Goal: Navigation & Orientation: Understand site structure

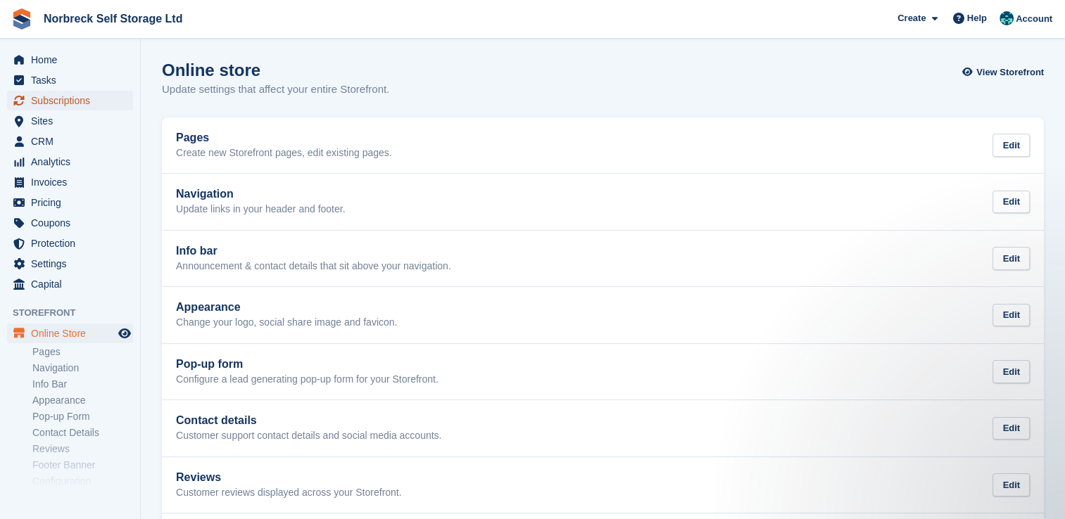
click at [104, 94] on span "Subscriptions" at bounding box center [73, 101] width 84 height 20
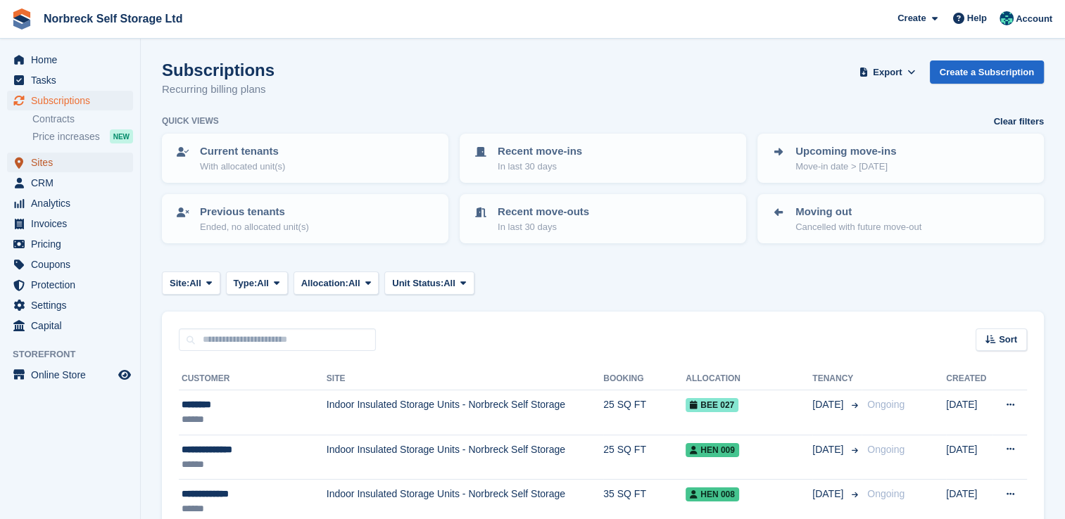
click at [63, 162] on span "Sites" at bounding box center [73, 163] width 84 height 20
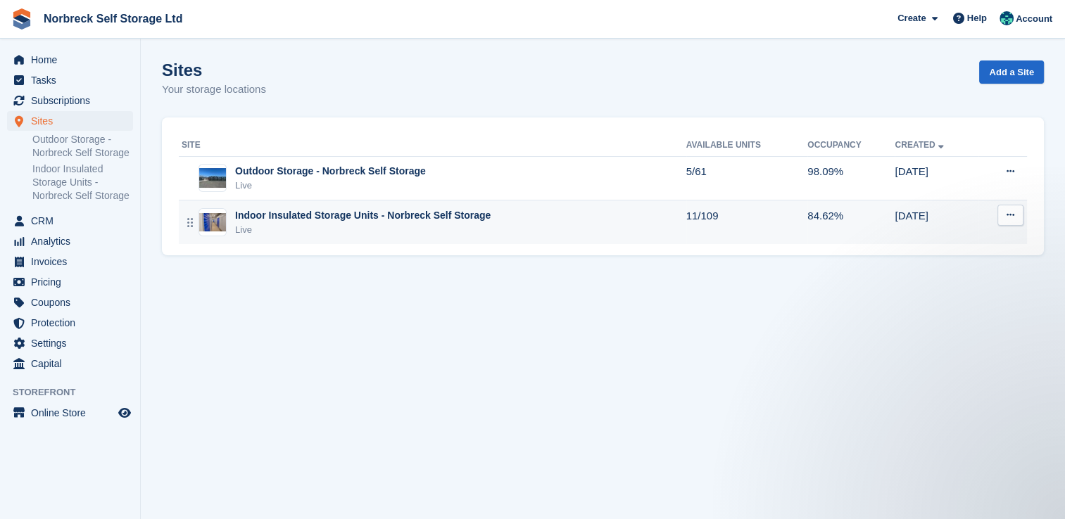
click at [321, 232] on div "Live" at bounding box center [362, 230] width 255 height 14
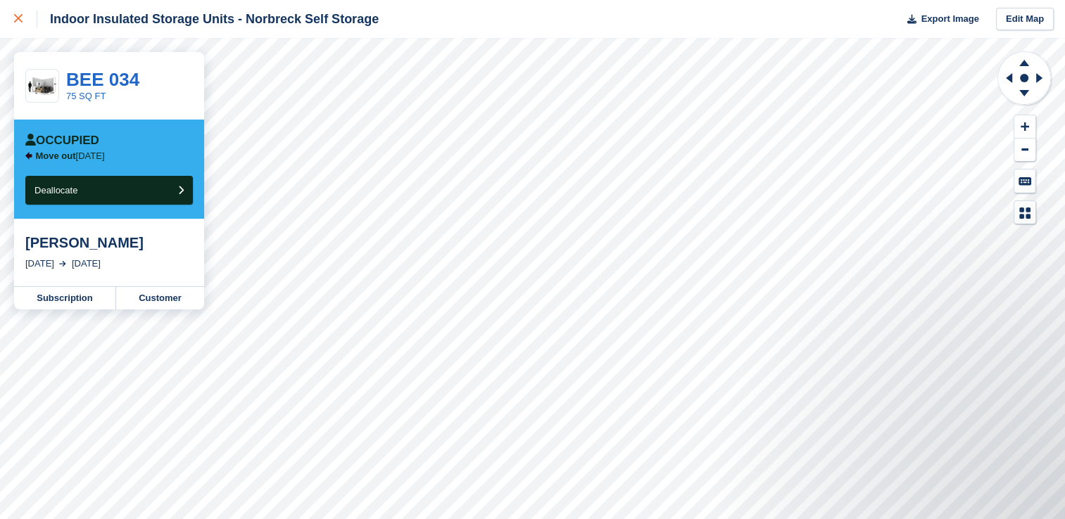
click at [17, 30] on link at bounding box center [18, 19] width 37 height 38
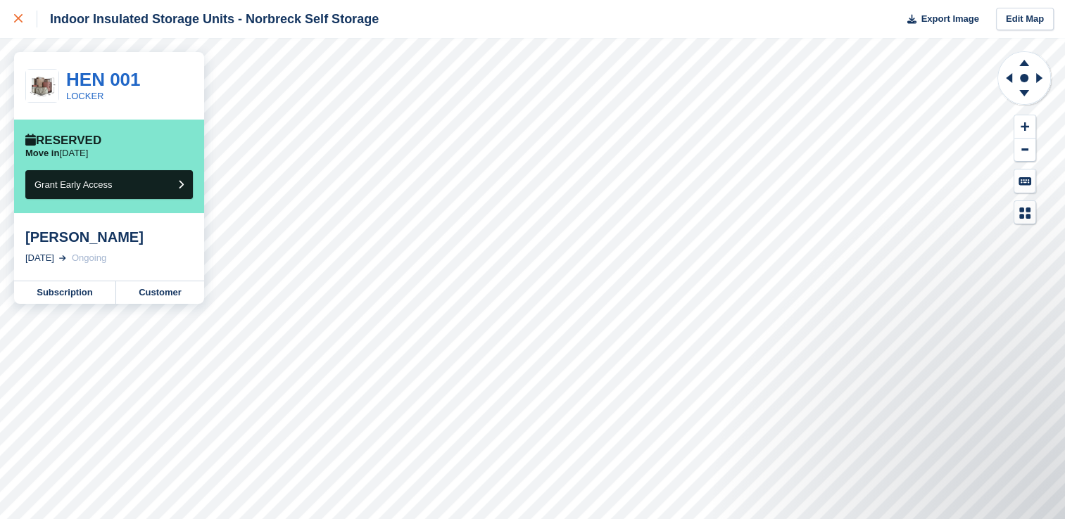
click at [15, 15] on icon at bounding box center [18, 18] width 8 height 8
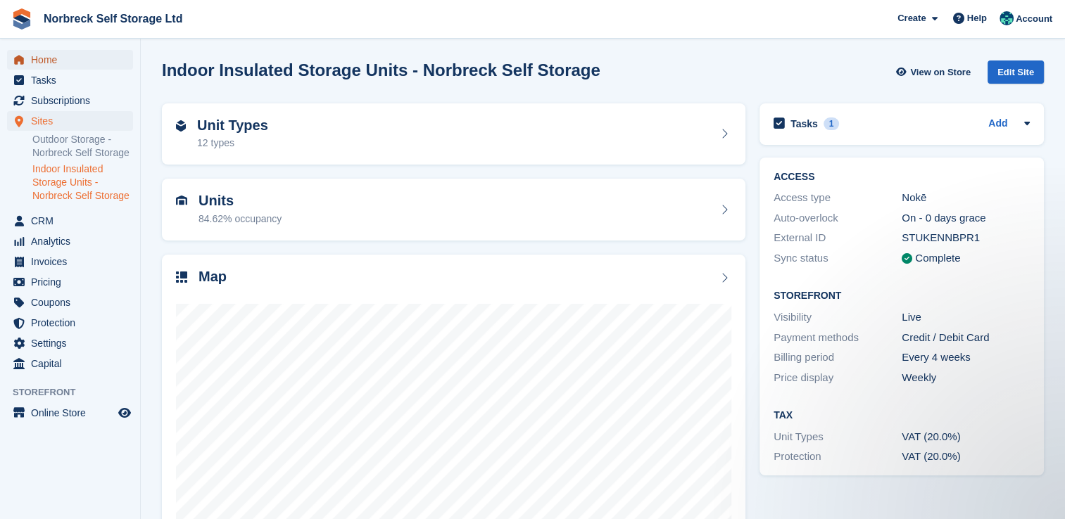
click at [121, 51] on link "Home" at bounding box center [70, 60] width 126 height 20
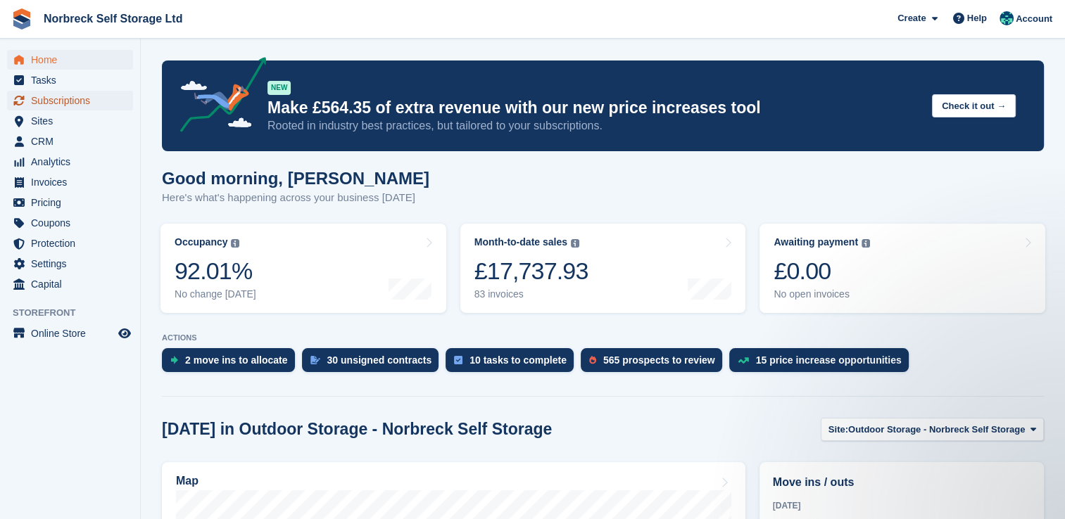
drag, startPoint x: 103, startPoint y: 98, endPoint x: 138, endPoint y: 100, distance: 35.2
click at [103, 99] on span "Subscriptions" at bounding box center [73, 101] width 84 height 20
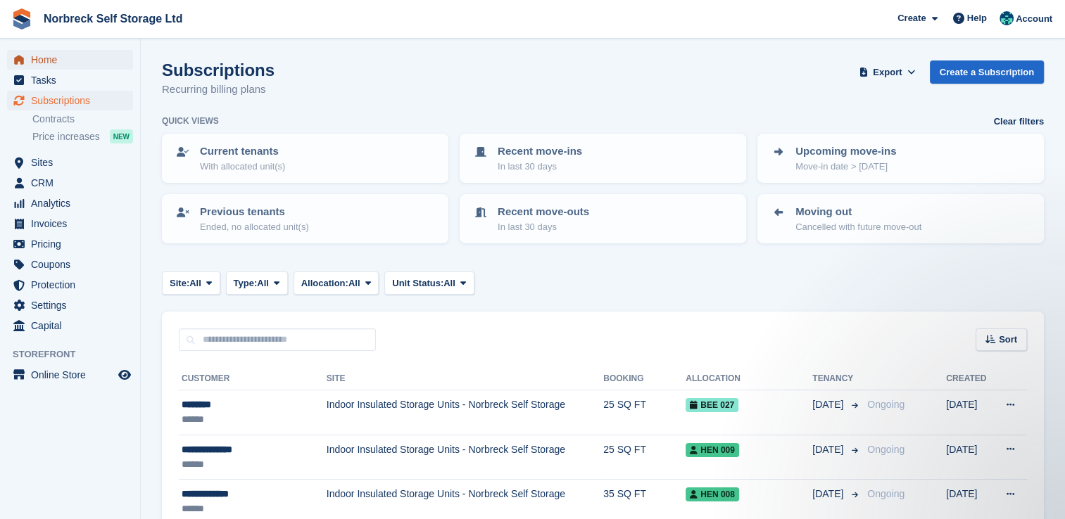
click at [46, 54] on span "Home" at bounding box center [73, 60] width 84 height 20
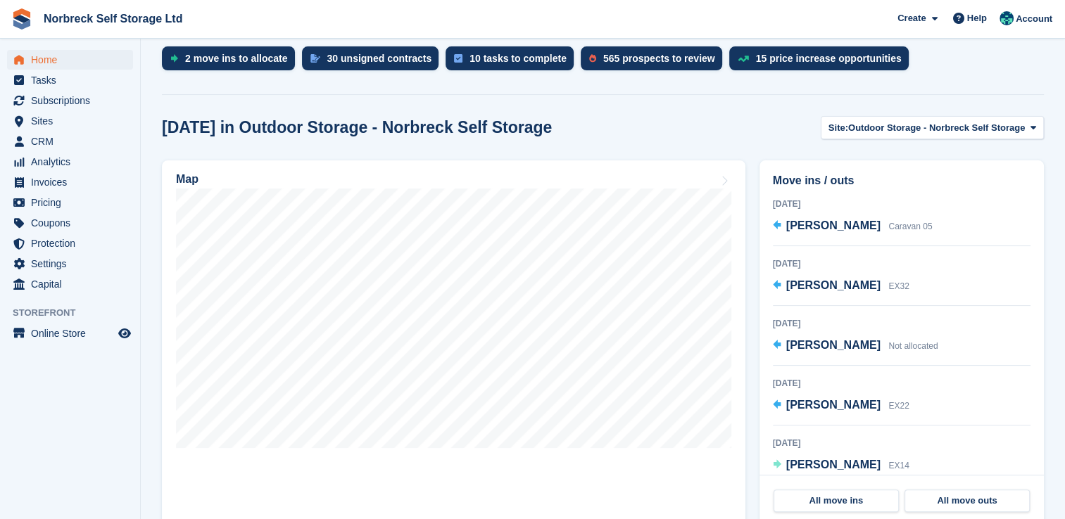
scroll to position [281, 0]
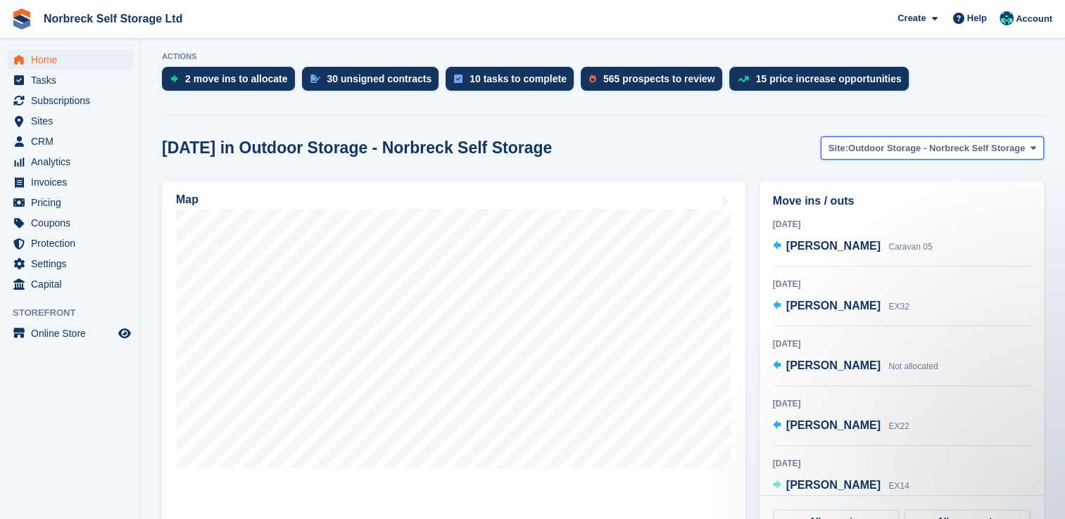
click at [864, 146] on span "Outdoor Storage - Norbreck Self Storage" at bounding box center [936, 148] width 177 height 14
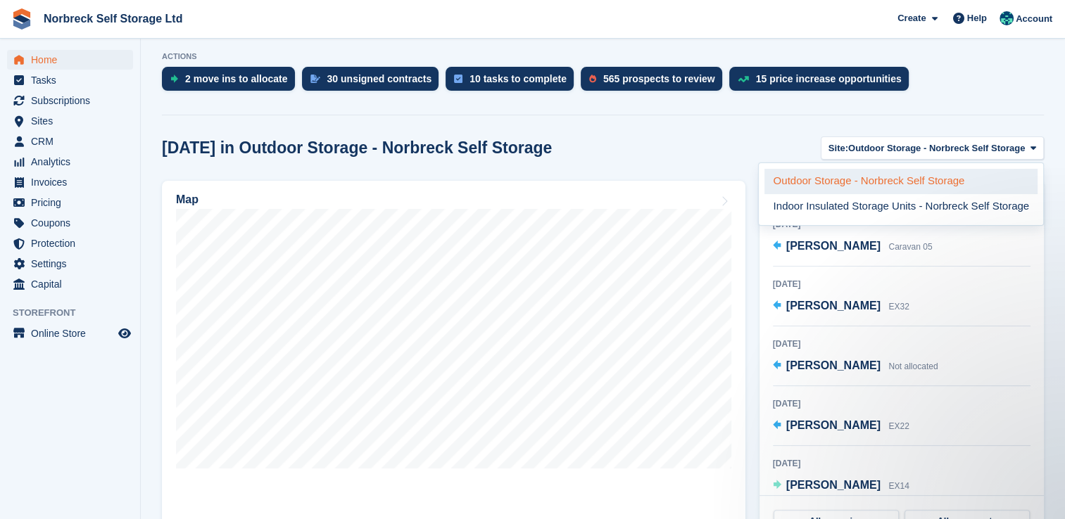
click at [865, 170] on link "Outdoor Storage - Norbreck Self Storage" at bounding box center [900, 181] width 273 height 25
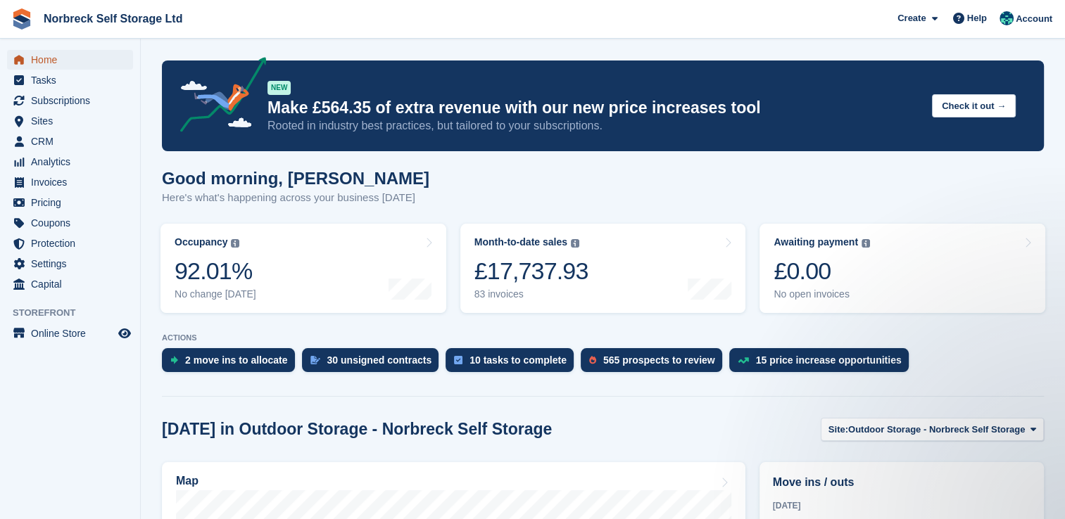
click at [93, 62] on span "Home" at bounding box center [73, 60] width 84 height 20
click at [107, 108] on span "Subscriptions" at bounding box center [73, 101] width 84 height 20
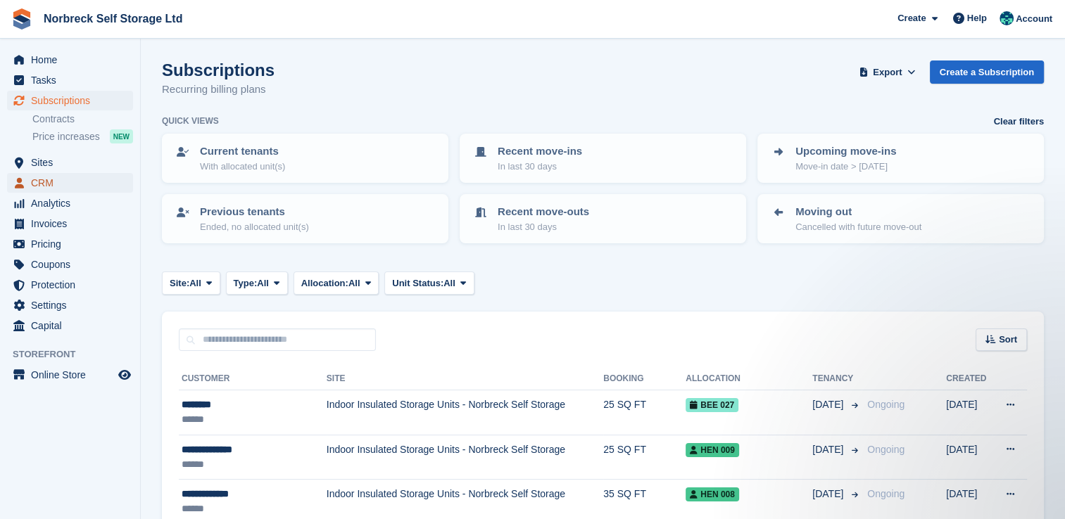
click at [89, 173] on span "CRM" at bounding box center [73, 183] width 84 height 20
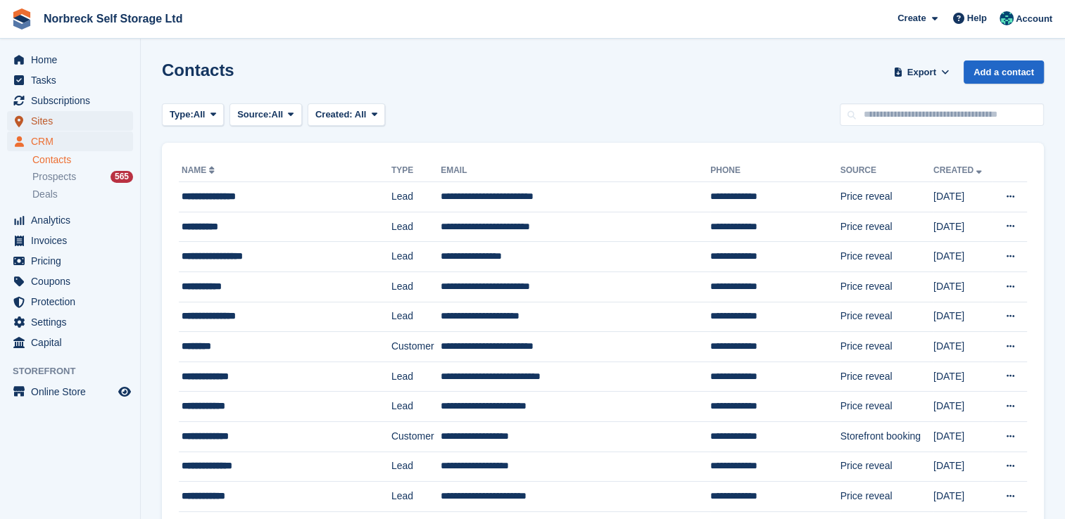
click at [102, 123] on span "Sites" at bounding box center [73, 121] width 84 height 20
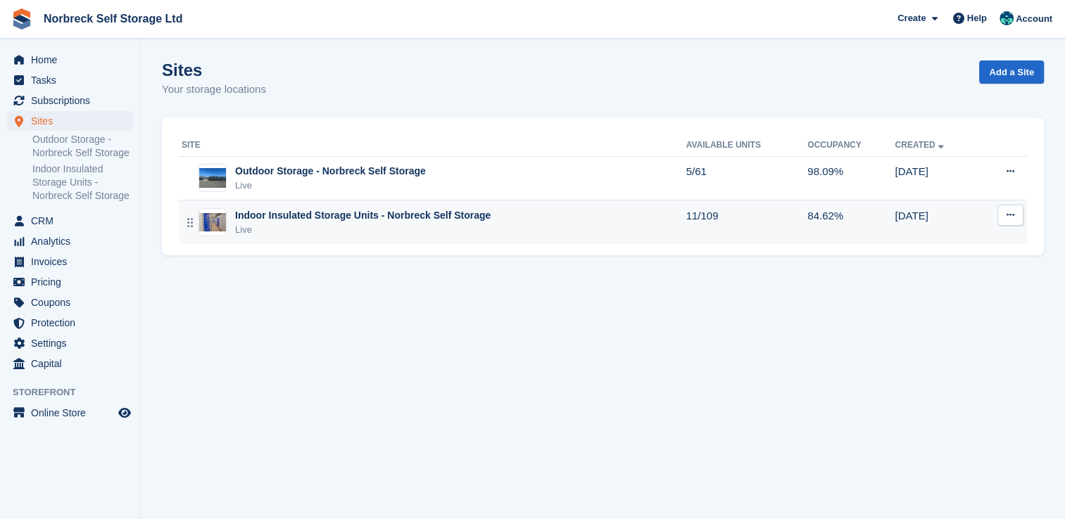
click at [335, 215] on div "Indoor Insulated Storage Units - Norbreck Self Storage" at bounding box center [362, 215] width 255 height 15
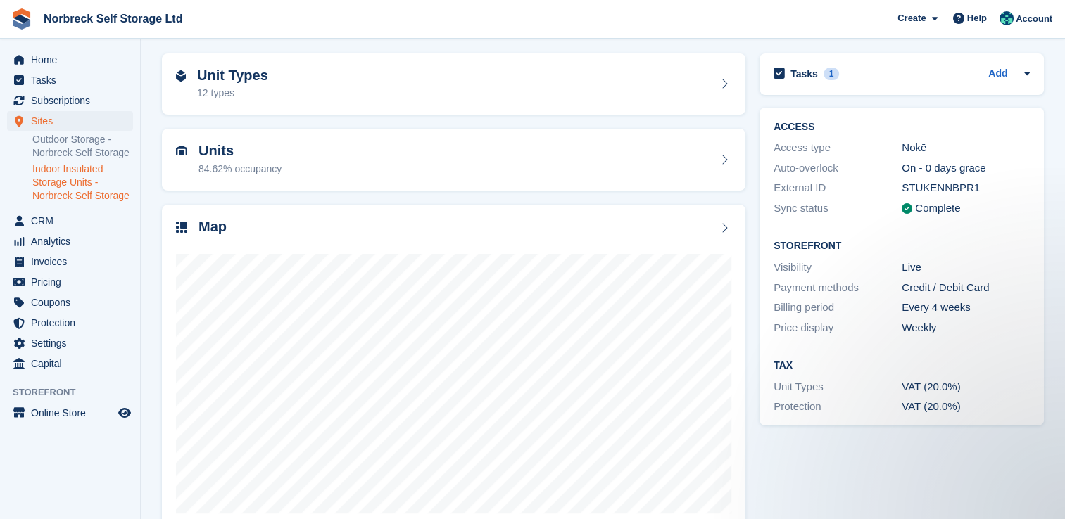
scroll to position [70, 0]
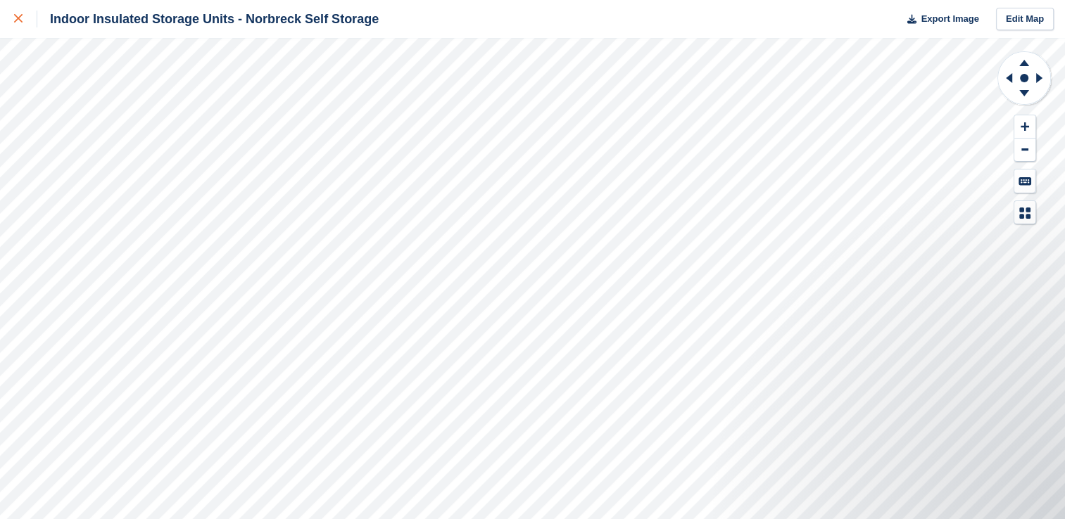
click at [19, 19] on icon at bounding box center [18, 18] width 8 height 8
click at [13, 23] on link at bounding box center [18, 19] width 37 height 38
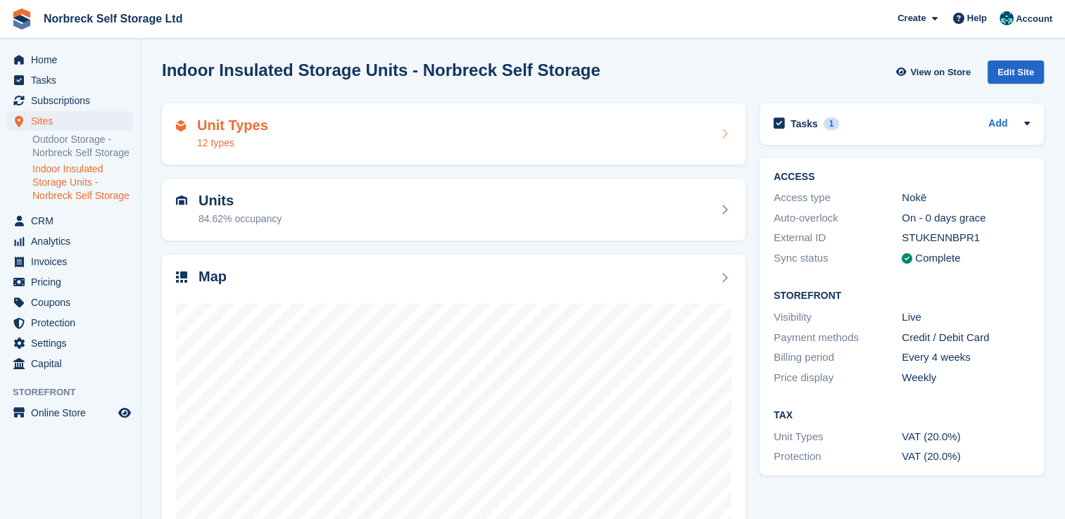
click at [243, 122] on h2 "Unit Types" at bounding box center [232, 126] width 71 height 16
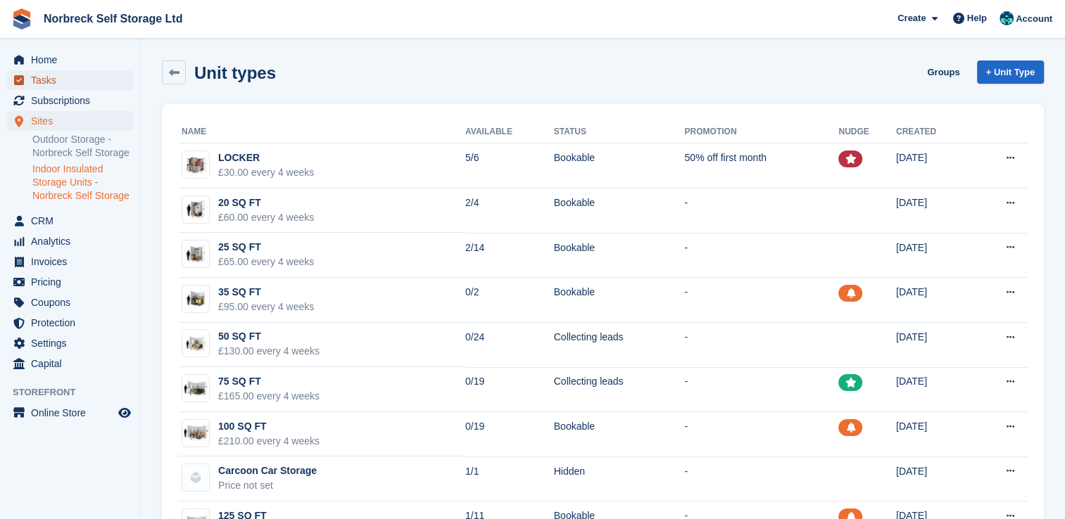
click at [90, 70] on span "Tasks" at bounding box center [73, 80] width 84 height 20
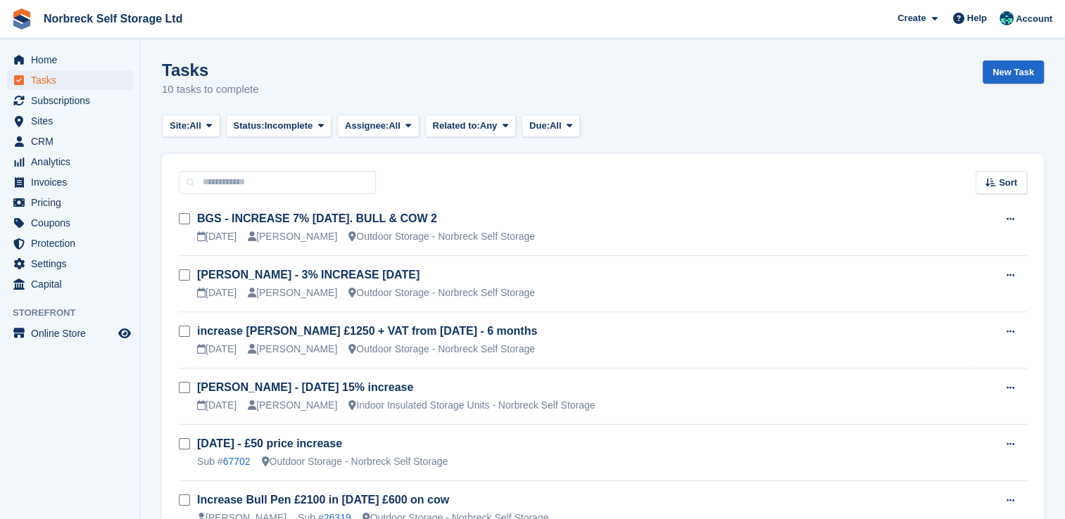
click at [90, 61] on span "Home" at bounding box center [73, 60] width 84 height 20
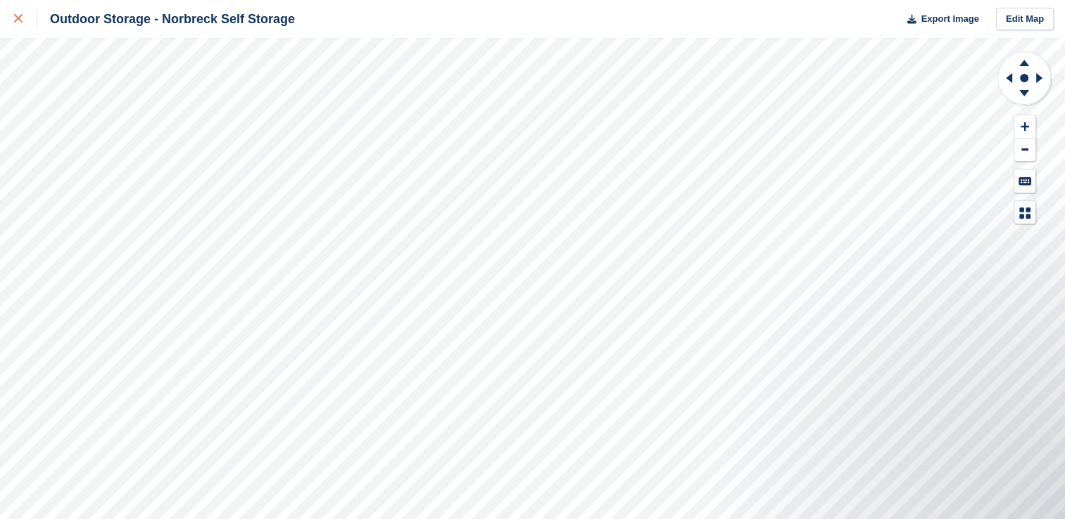
click at [20, 19] on icon at bounding box center [18, 18] width 8 height 8
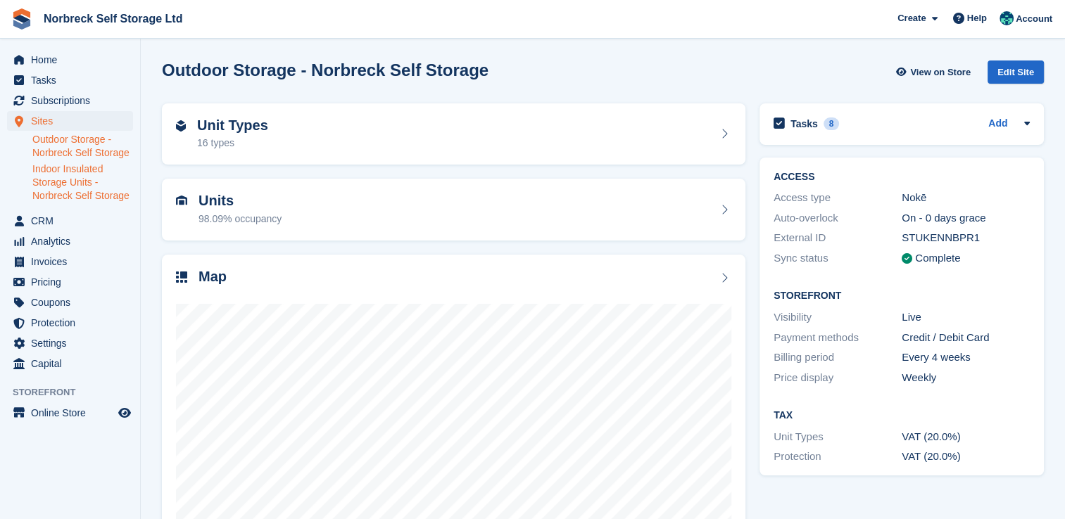
click at [99, 179] on link "Indoor Insulated Storage Units - Norbreck Self Storage" at bounding box center [82, 183] width 101 height 40
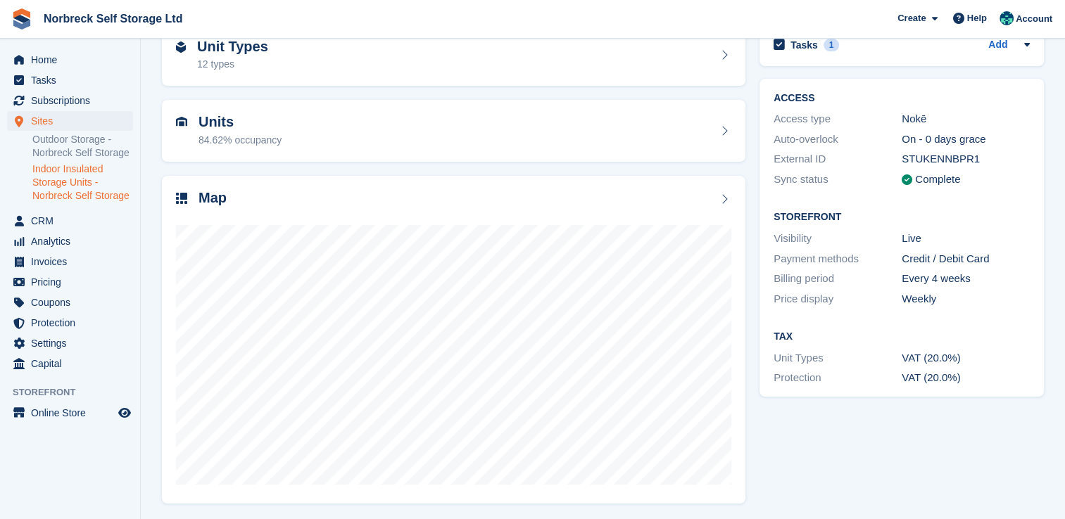
scroll to position [80, 0]
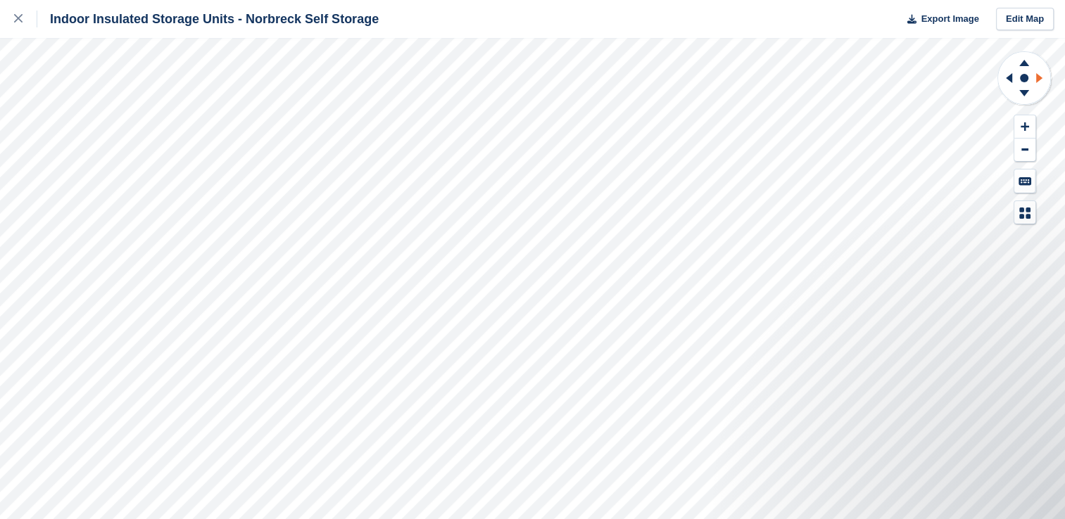
click at [1047, 80] on icon at bounding box center [1041, 78] width 18 height 37
click at [1016, 82] on rect at bounding box center [1023, 78] width 17 height 17
click at [1020, 91] on icon at bounding box center [1024, 93] width 10 height 6
click at [1020, 56] on icon at bounding box center [1024, 61] width 37 height 18
click at [1006, 70] on icon at bounding box center [1007, 78] width 18 height 37
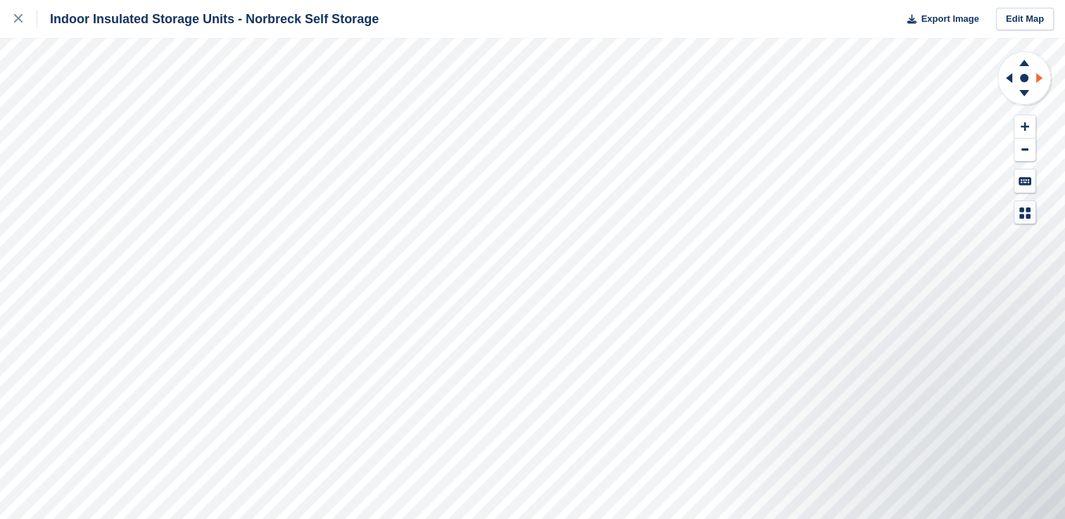
click at [1044, 76] on icon at bounding box center [1041, 78] width 18 height 37
click at [1040, 82] on icon at bounding box center [1041, 78] width 18 height 37
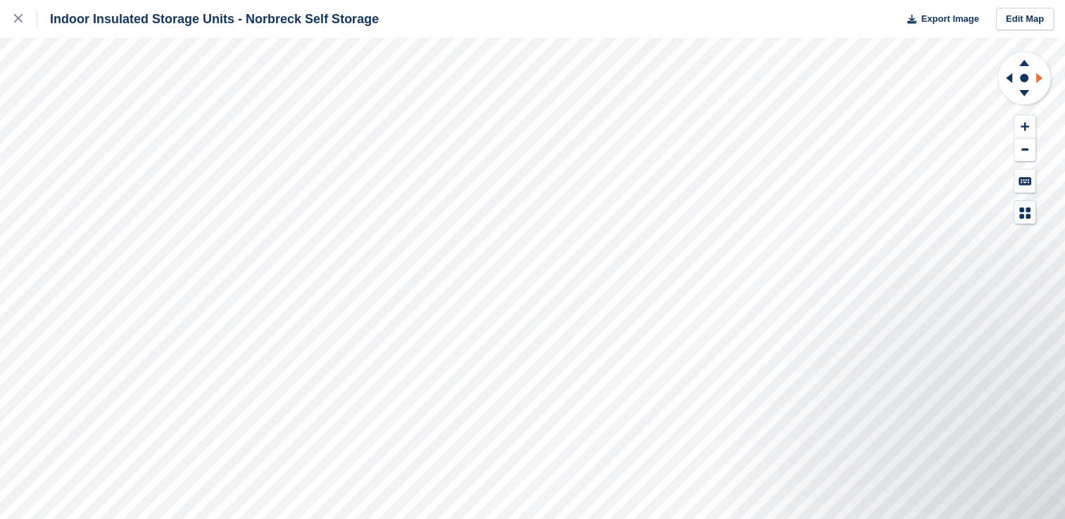
click at [1040, 82] on icon at bounding box center [1041, 78] width 18 height 37
drag, startPoint x: 1040, startPoint y: 82, endPoint x: 1024, endPoint y: 92, distance: 19.3
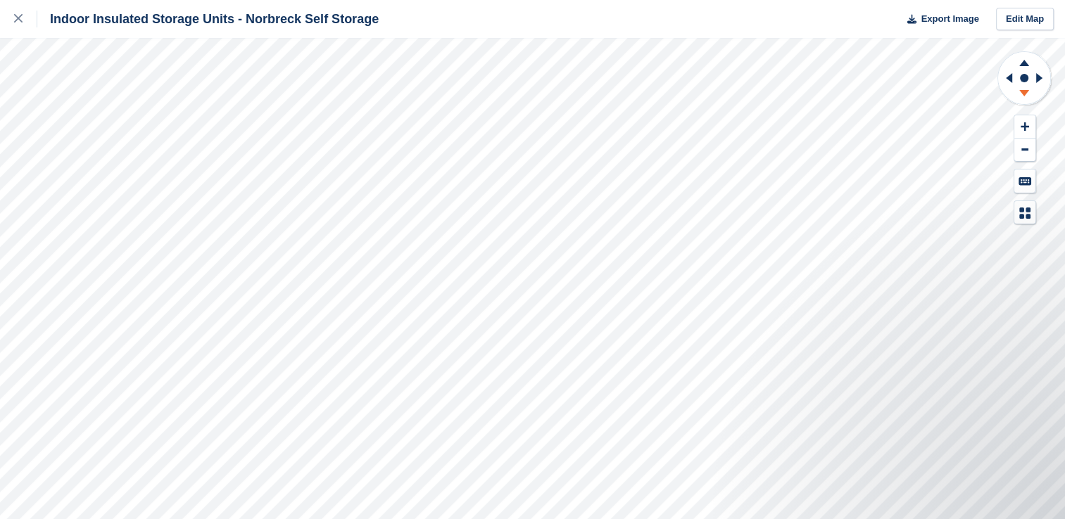
click at [1024, 92] on icon at bounding box center [1024, 93] width 10 height 6
click at [1014, 146] on button at bounding box center [1024, 150] width 21 height 23
click at [1042, 77] on icon at bounding box center [1041, 78] width 18 height 37
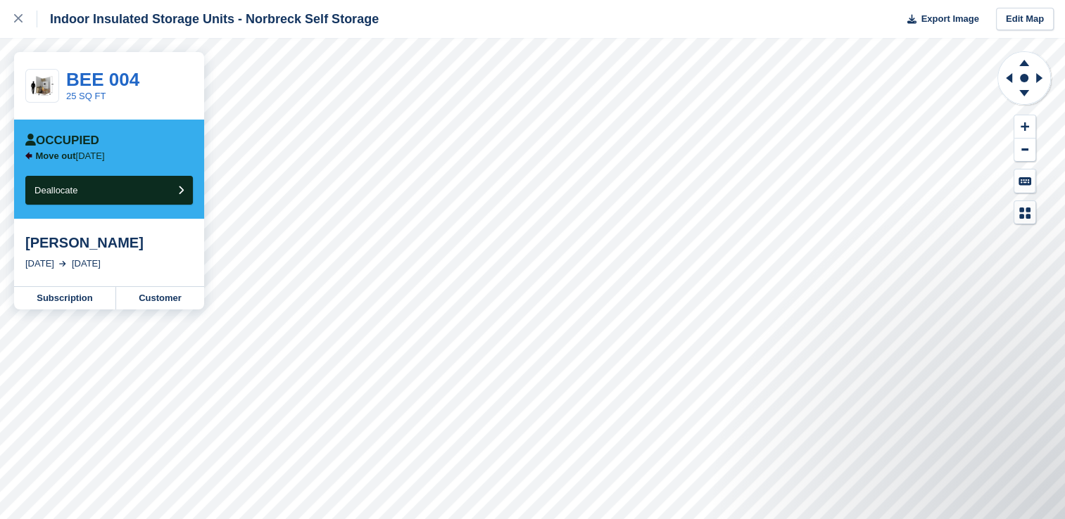
drag, startPoint x: 19, startPoint y: 22, endPoint x: 44, endPoint y: 18, distance: 24.9
click at [19, 22] on icon at bounding box center [18, 18] width 8 height 8
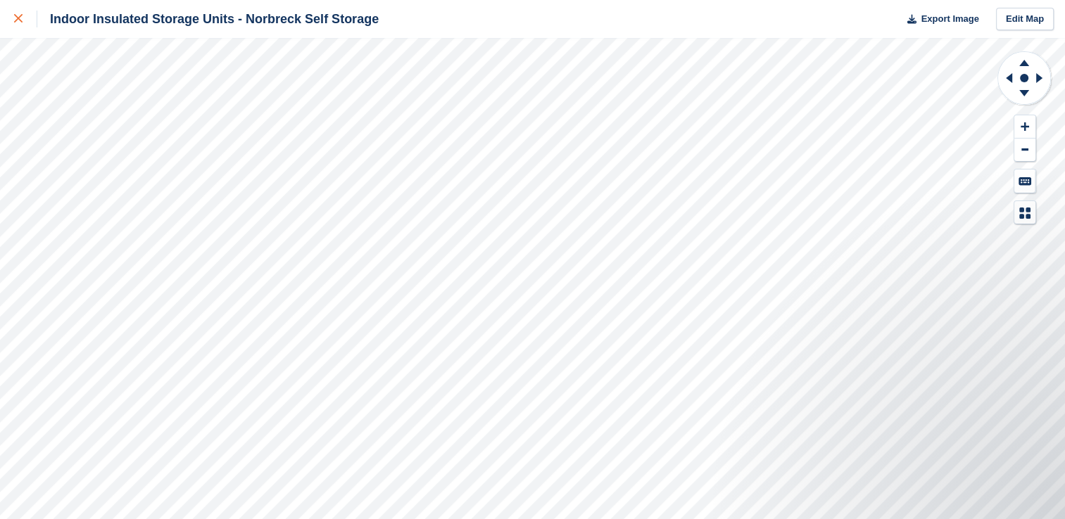
click at [6, 11] on link at bounding box center [18, 19] width 37 height 38
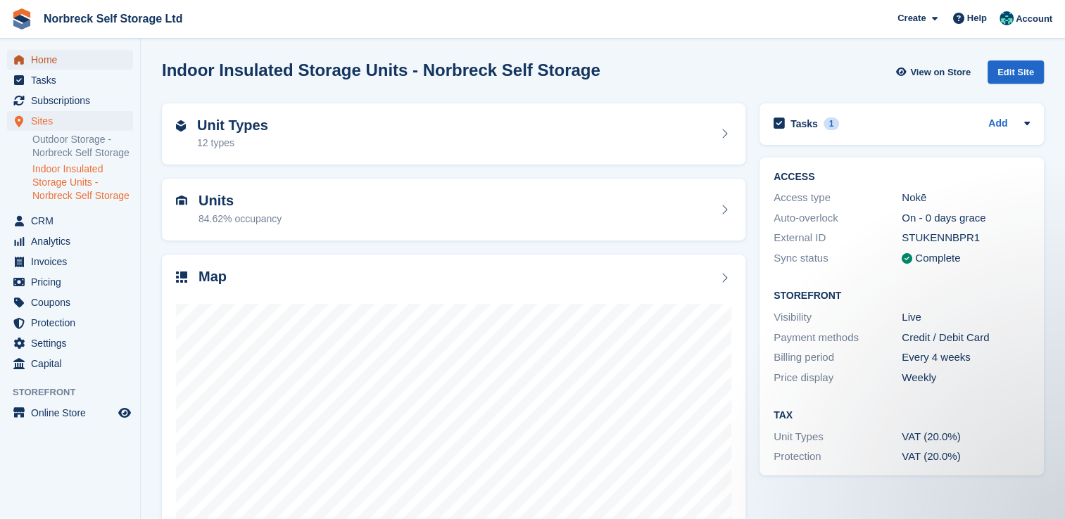
click at [87, 61] on span "Home" at bounding box center [73, 60] width 84 height 20
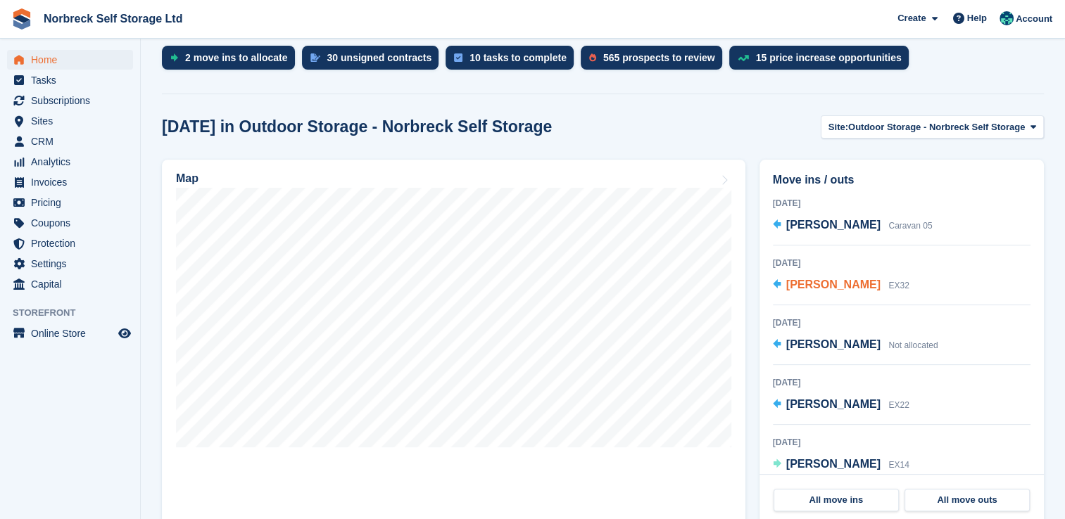
scroll to position [281, 0]
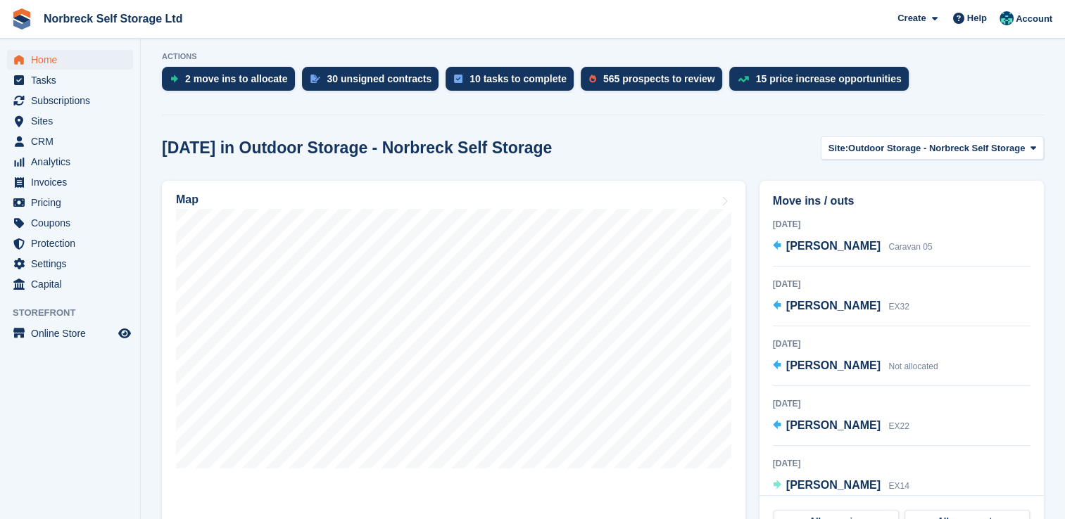
click at [746, 314] on div "Map" at bounding box center [453, 364] width 597 height 380
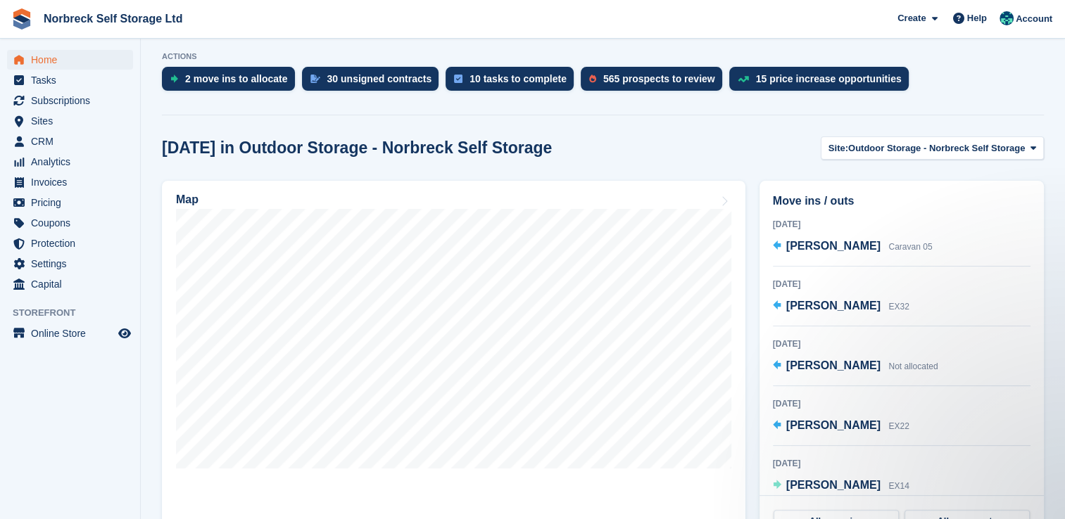
scroll to position [0, 0]
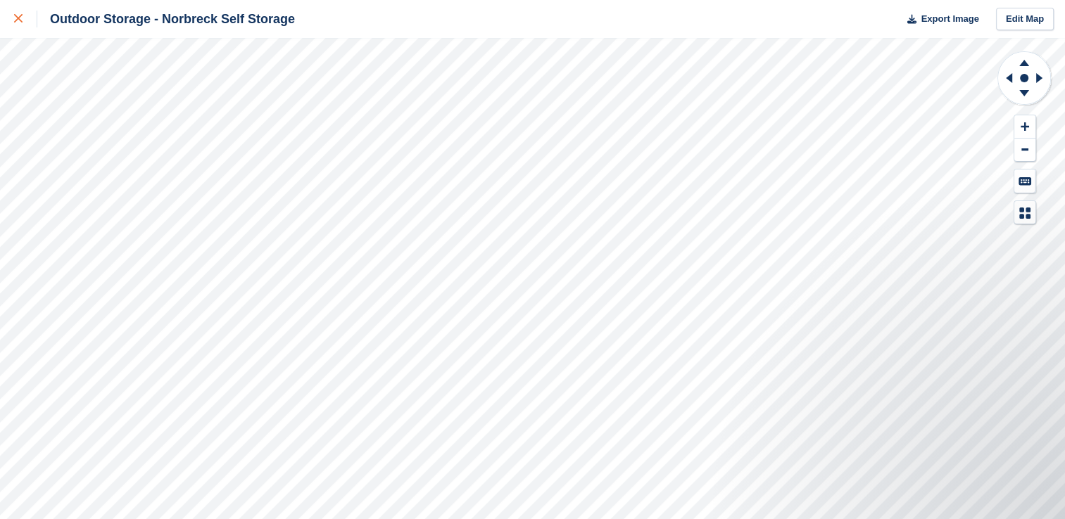
click at [27, 14] on div at bounding box center [25, 19] width 23 height 17
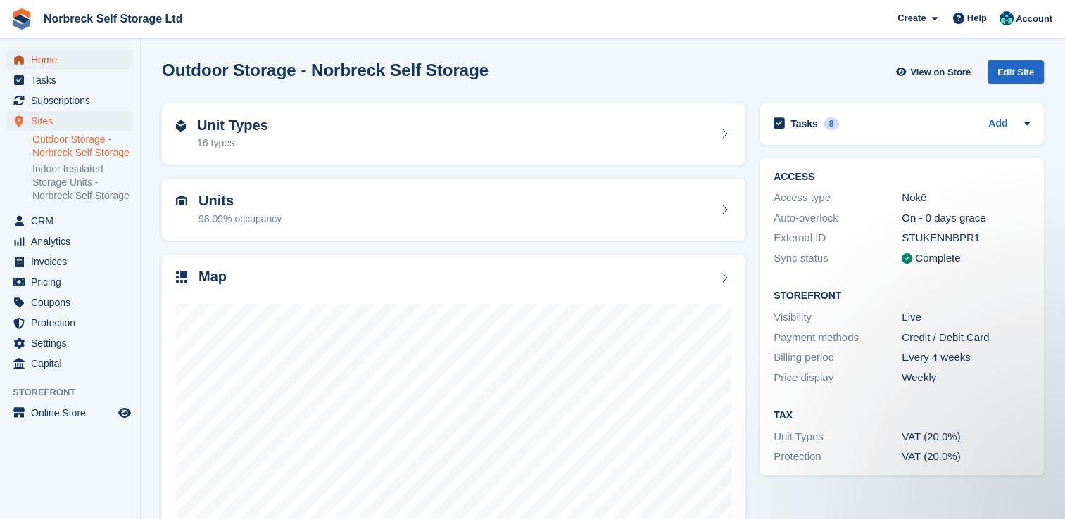
click at [93, 68] on span "Home" at bounding box center [73, 60] width 84 height 20
